Goal: Transaction & Acquisition: Purchase product/service

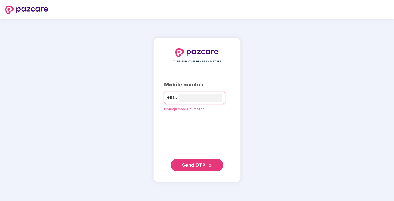
type input "**********"
click at [192, 163] on span "Send OTP" at bounding box center [193, 166] width 23 height 6
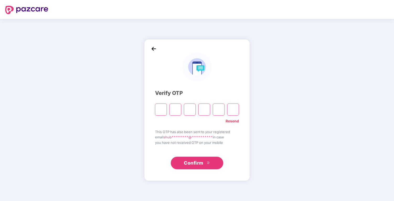
type input "*"
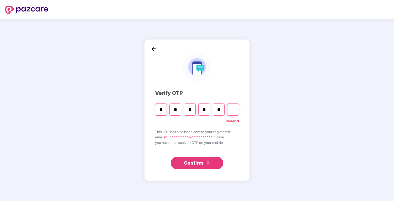
type input "*"
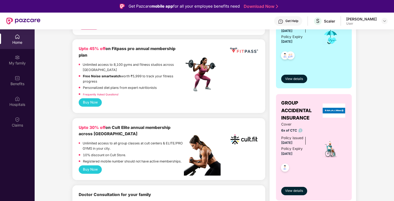
scroll to position [139, 0]
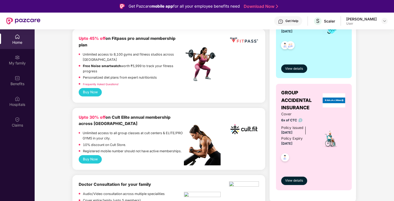
click at [95, 155] on button "Buy Now" at bounding box center [90, 159] width 23 height 8
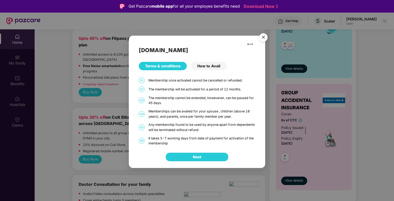
click at [197, 159] on span "Next" at bounding box center [197, 157] width 8 height 6
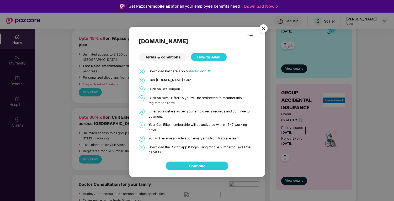
click at [201, 161] on div "Continue" at bounding box center [197, 166] width 137 height 22
click at [205, 163] on link "Continue" at bounding box center [197, 166] width 17 height 6
click at [262, 31] on img "Close" at bounding box center [263, 29] width 15 height 15
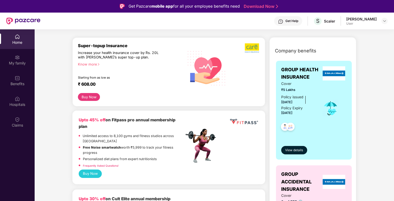
scroll to position [0, 0]
